Goal: Task Accomplishment & Management: Complete application form

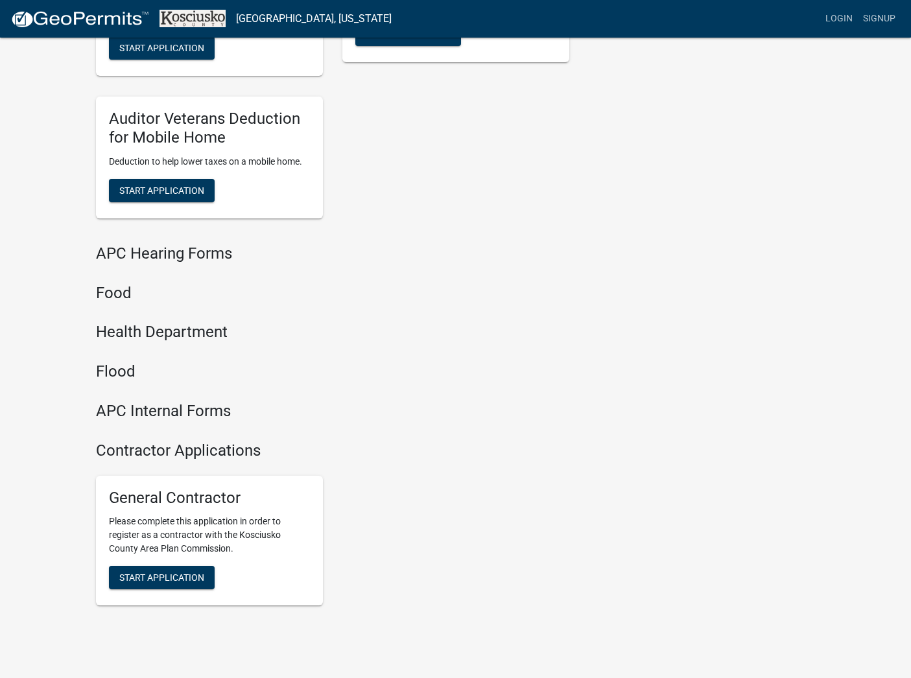
scroll to position [1242, 0]
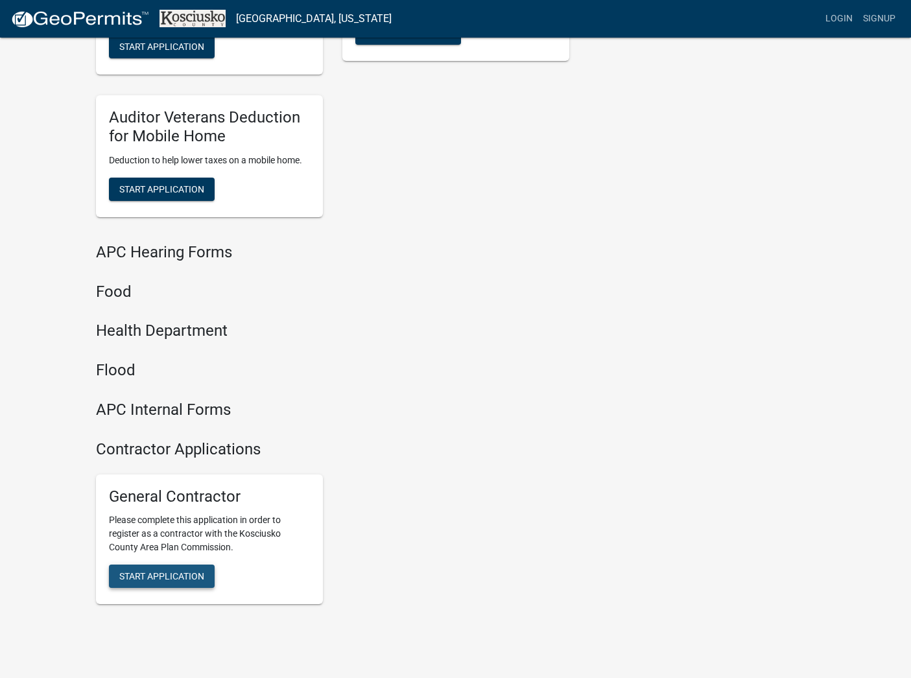
click at [167, 579] on span "Start Application" at bounding box center [161, 576] width 85 height 10
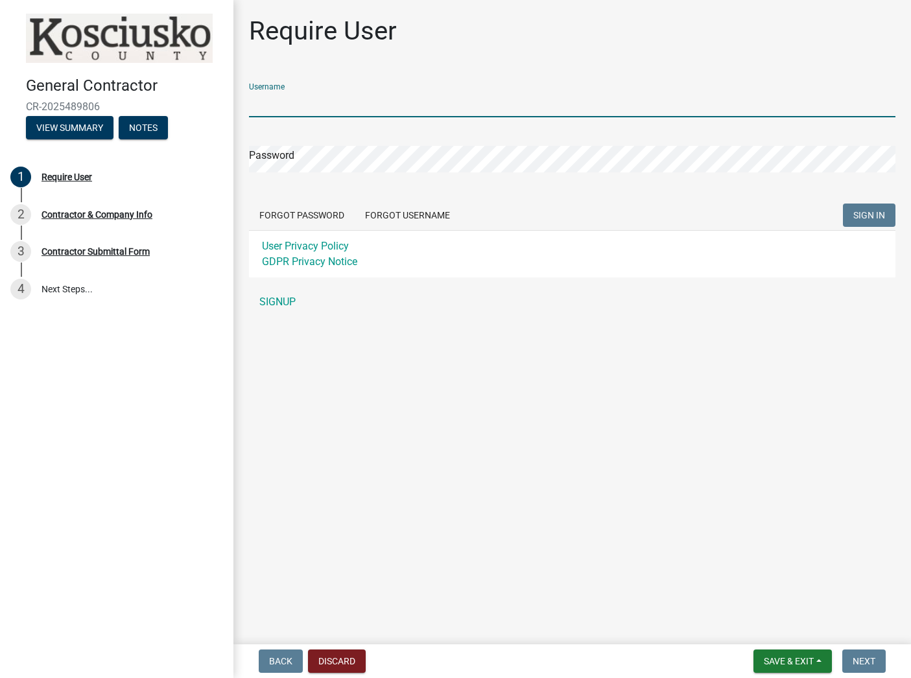
click at [301, 104] on input "Username" at bounding box center [572, 104] width 646 height 27
type input "[EMAIL_ADDRESS][DOMAIN_NAME]"
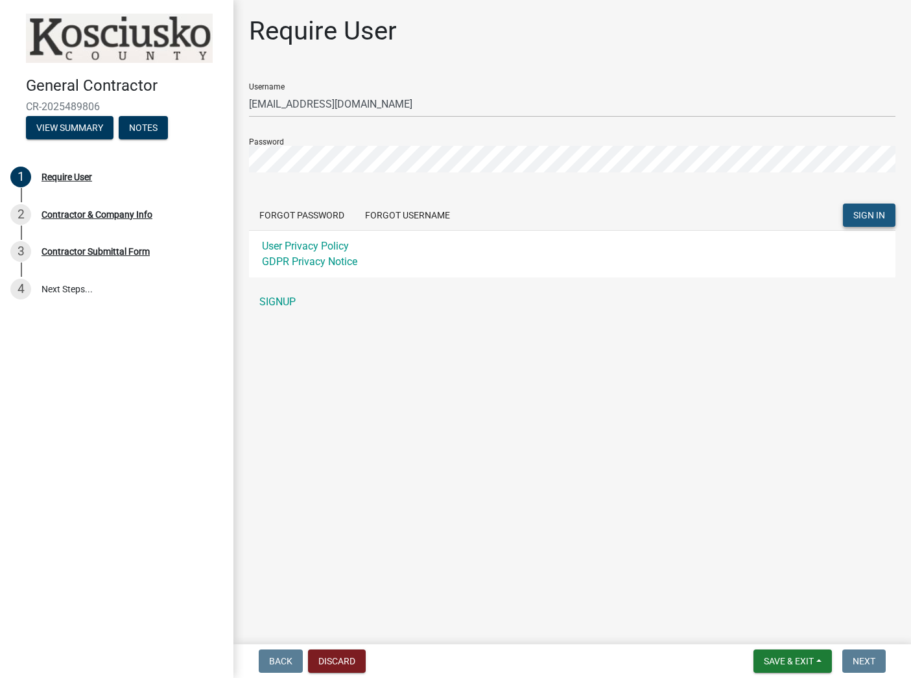
click at [865, 214] on span "SIGN IN" at bounding box center [869, 215] width 32 height 10
click at [321, 214] on button "Forgot Password" at bounding box center [302, 215] width 106 height 23
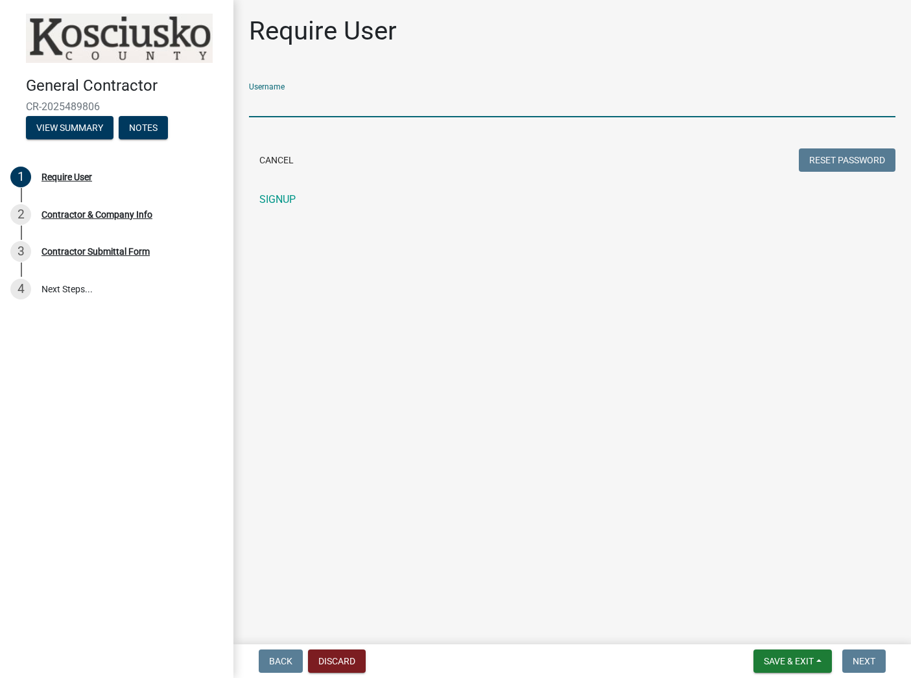
click at [315, 111] on input "Username" at bounding box center [572, 104] width 646 height 27
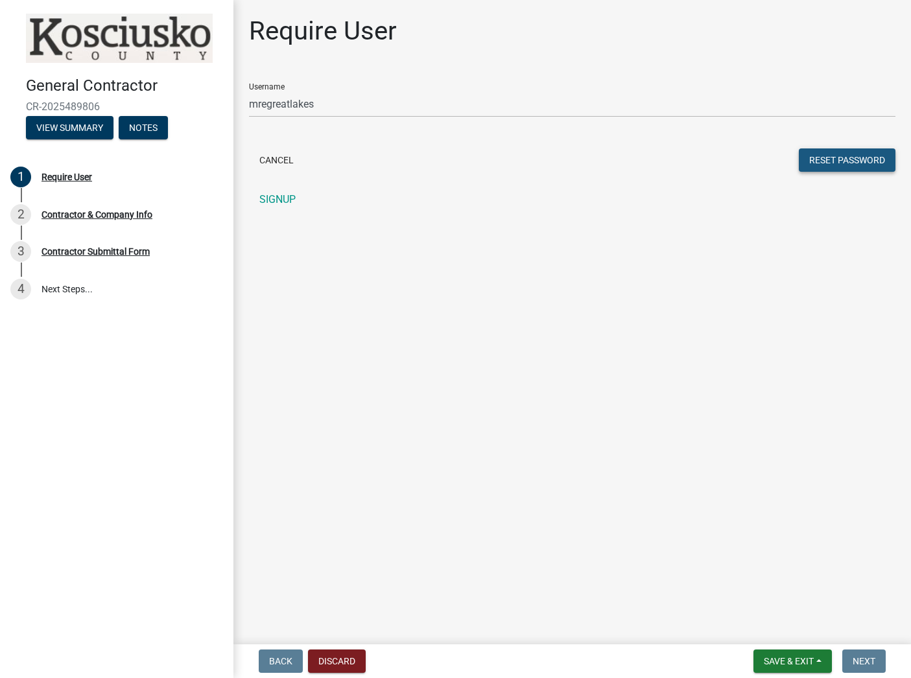
click at [852, 168] on button "Reset Password" at bounding box center [847, 159] width 97 height 23
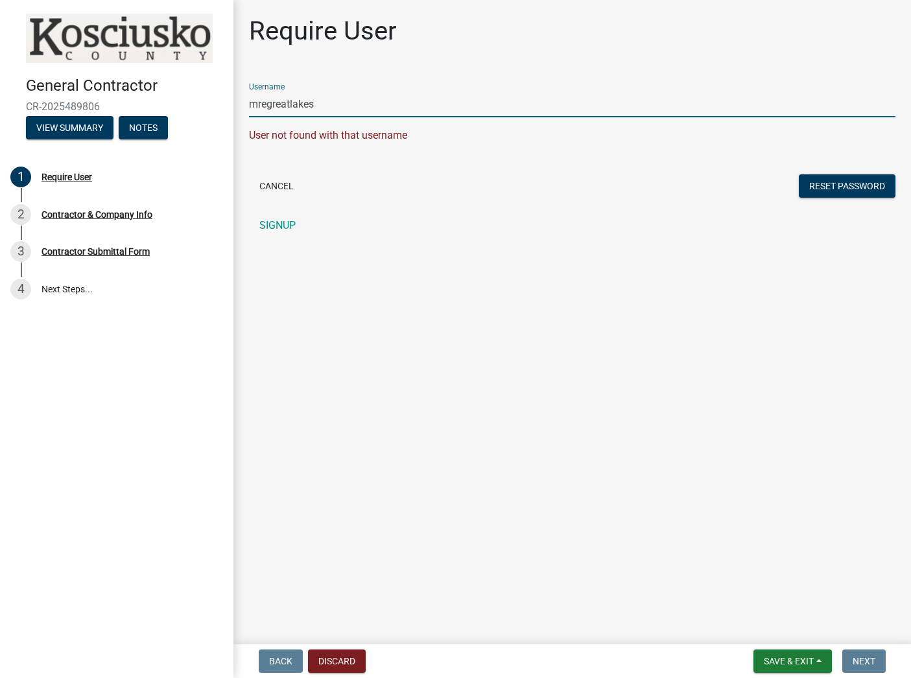
drag, startPoint x: 330, startPoint y: 106, endPoint x: 233, endPoint y: 101, distance: 97.3
click at [233, 101] on div "General Contractor CR-2025489806 View Summary Notes 1 Require User 2 Contractor…" at bounding box center [455, 339] width 911 height 678
type input "[EMAIL_ADDRESS][DOMAIN_NAME]"
click at [865, 193] on button "Reset Password" at bounding box center [847, 185] width 97 height 23
drag, startPoint x: 381, startPoint y: 102, endPoint x: 246, endPoint y: 100, distance: 135.5
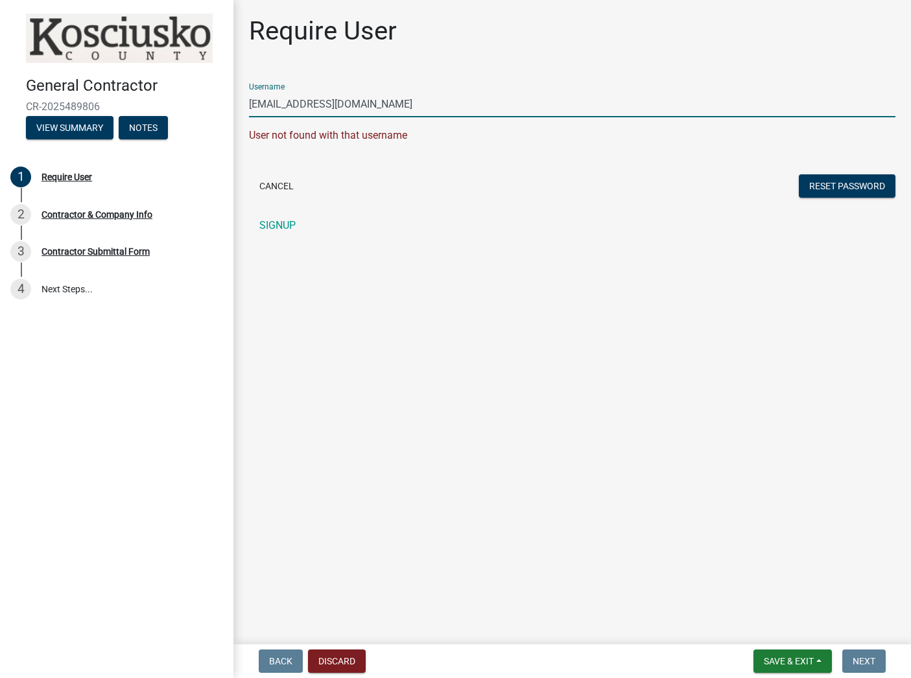
click at [246, 100] on div "Require User Username [EMAIL_ADDRESS][DOMAIN_NAME] User not found with that use…" at bounding box center [572, 133] width 666 height 235
type input "[EMAIL_ADDRESS][DOMAIN_NAME]"
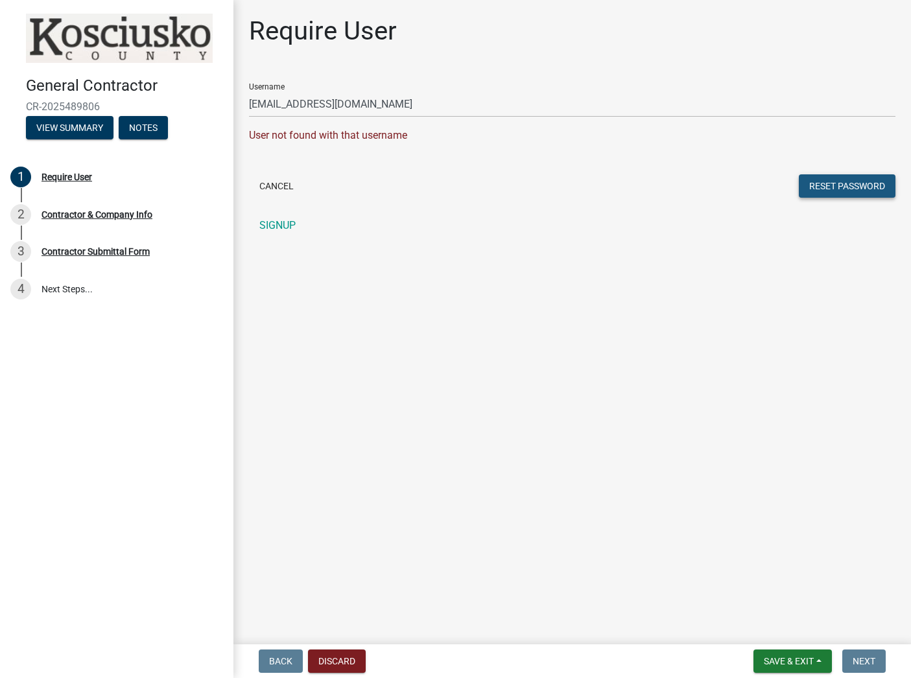
click at [856, 188] on button "Reset Password" at bounding box center [847, 185] width 97 height 23
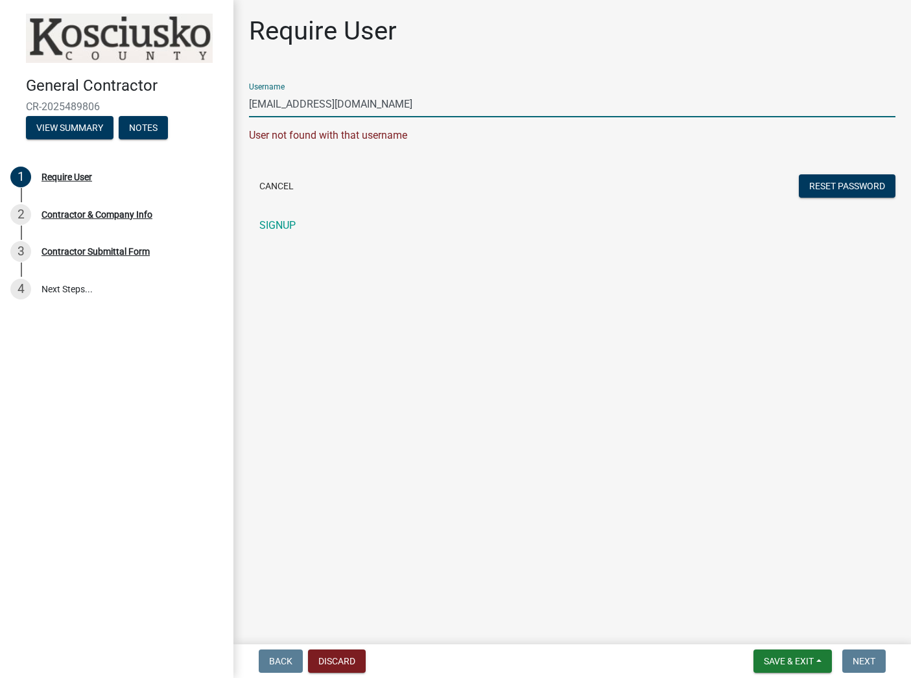
drag, startPoint x: 414, startPoint y: 105, endPoint x: 221, endPoint y: 93, distance: 192.9
click at [221, 93] on div "General Contractor CR-2025489806 View Summary Notes 1 Require User 2 Contractor…" at bounding box center [455, 339] width 911 height 678
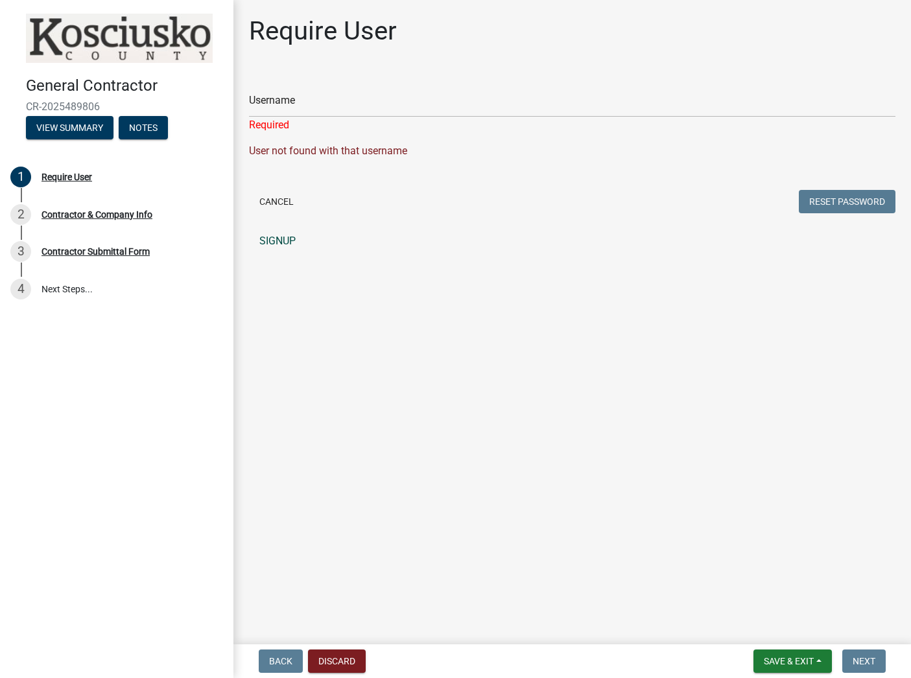
click at [284, 243] on link "SIGNUP" at bounding box center [572, 241] width 646 height 26
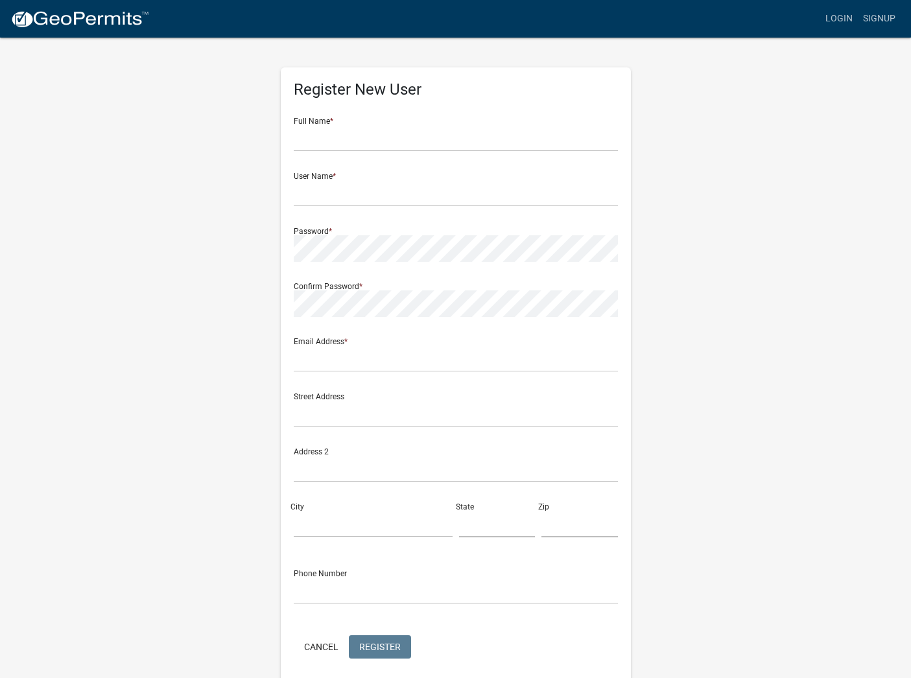
scroll to position [52, 0]
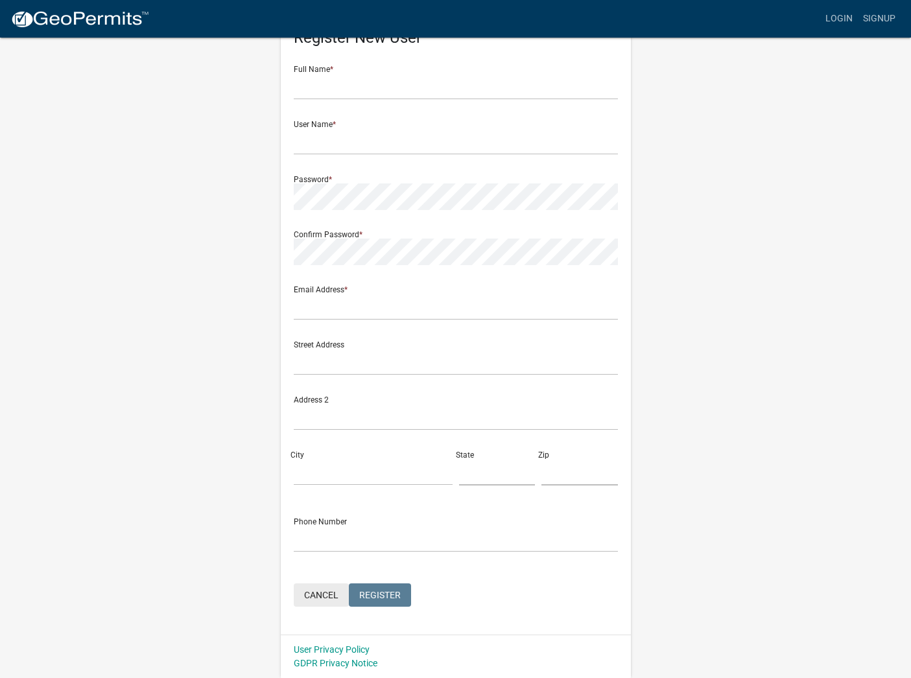
click at [311, 595] on button "Cancel" at bounding box center [321, 594] width 55 height 23
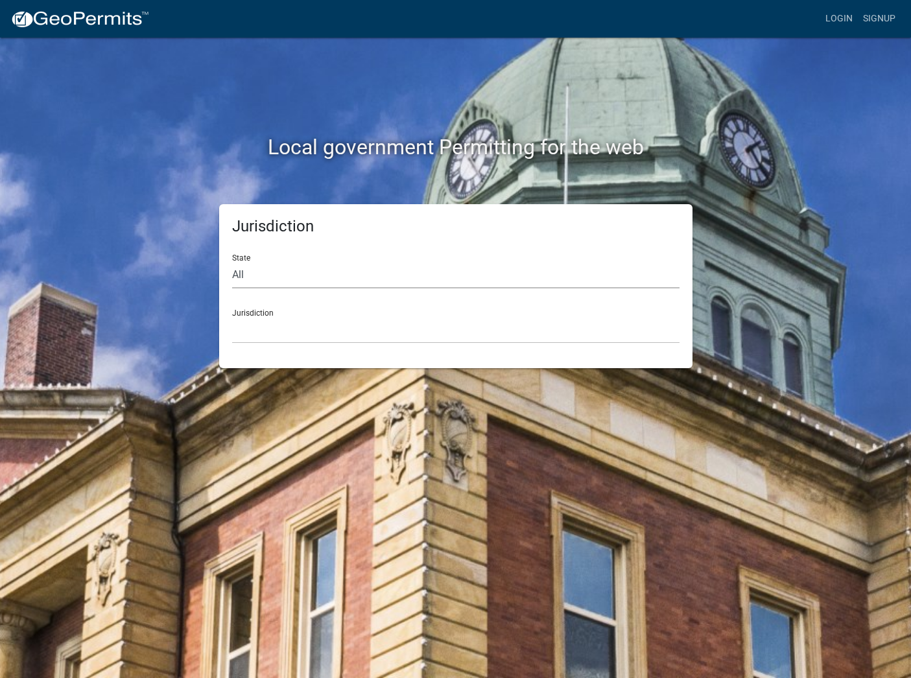
click at [260, 271] on select "All [US_STATE] [US_STATE] [US_STATE] [US_STATE] [US_STATE] [US_STATE] [US_STATE…" at bounding box center [455, 275] width 447 height 27
select select "[US_STATE]"
click at [232, 262] on select "All [US_STATE] [US_STATE] [US_STATE] [US_STATE] [US_STATE] [US_STATE] [US_STATE…" at bounding box center [455, 275] width 447 height 27
click at [267, 318] on select "City of [GEOGRAPHIC_DATA], [US_STATE] City of [GEOGRAPHIC_DATA], [US_STATE] Cit…" at bounding box center [455, 330] width 447 height 27
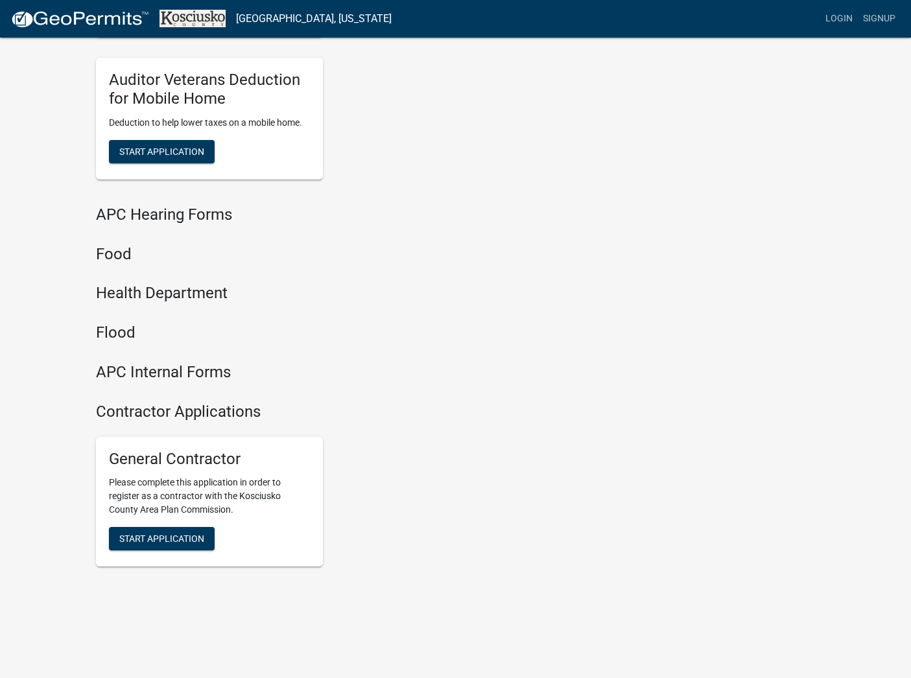
scroll to position [1278, 0]
click at [156, 545] on button "Start Application" at bounding box center [162, 539] width 106 height 23
